Goal: Transaction & Acquisition: Book appointment/travel/reservation

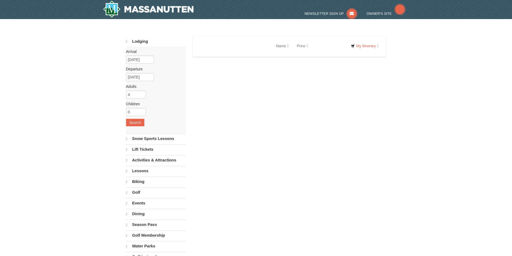
select select "9"
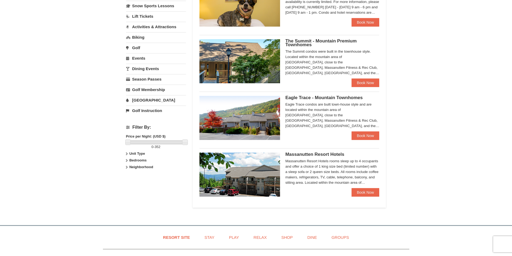
scroll to position [134, 0]
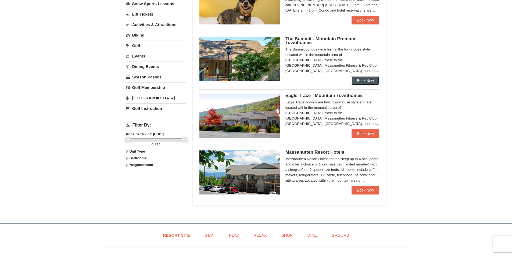
click at [360, 78] on link "Book Now" at bounding box center [365, 80] width 28 height 9
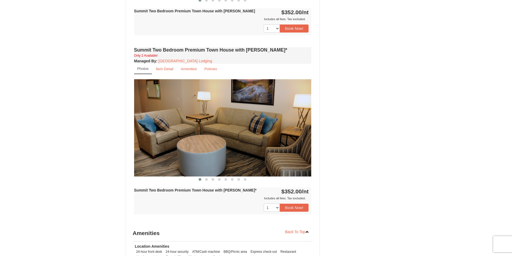
scroll to position [671, 0]
